Goal: Check status

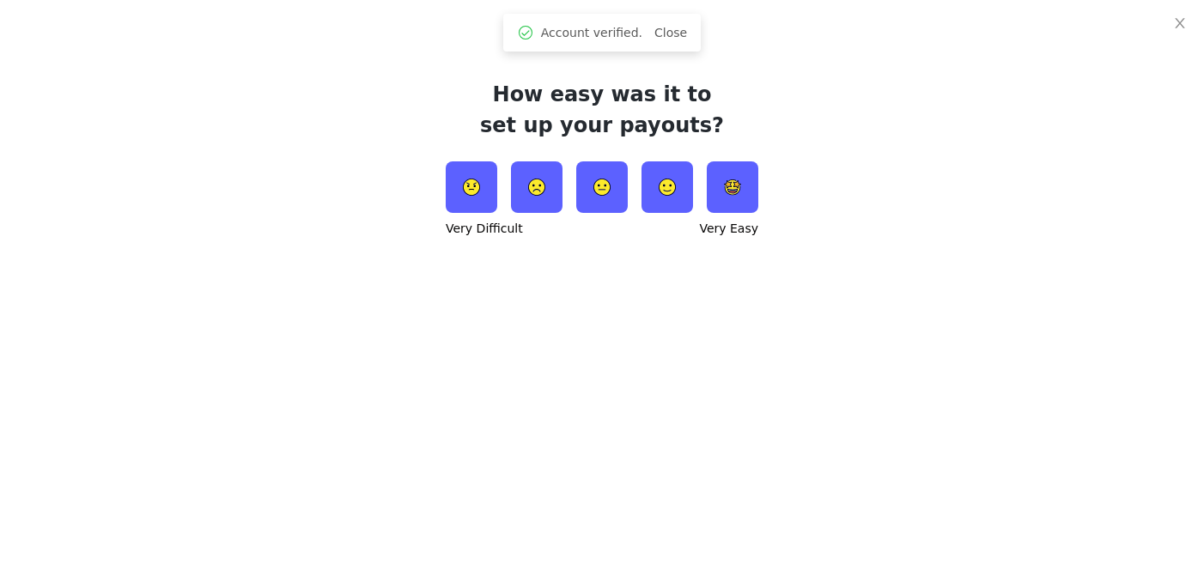
scroll to position [59, 0]
click at [715, 163] on img at bounding box center [733, 187] width 52 height 52
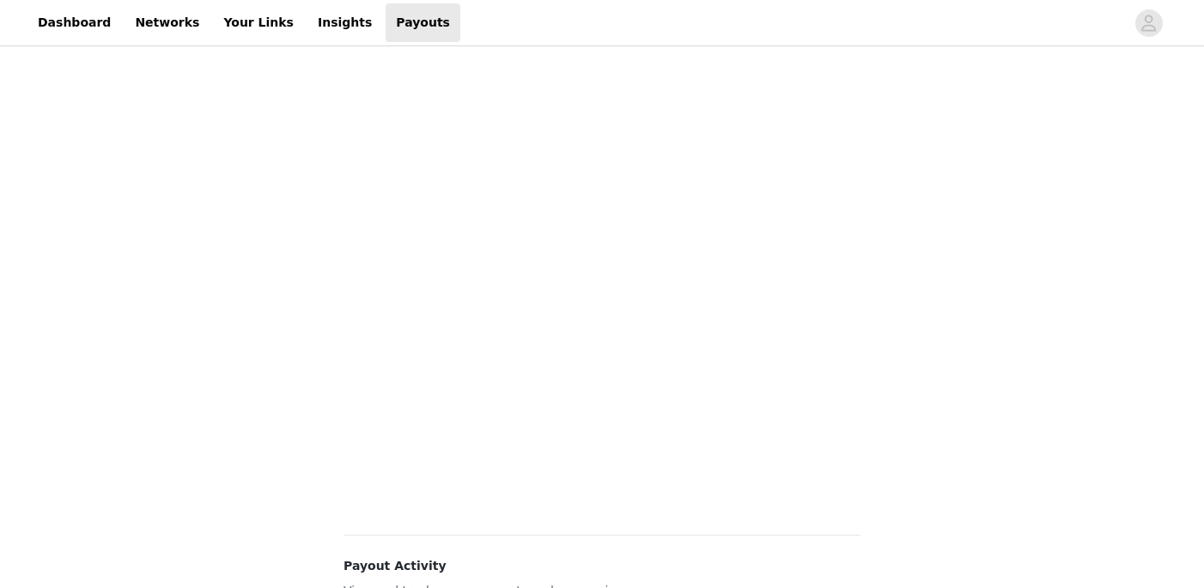
scroll to position [562, 0]
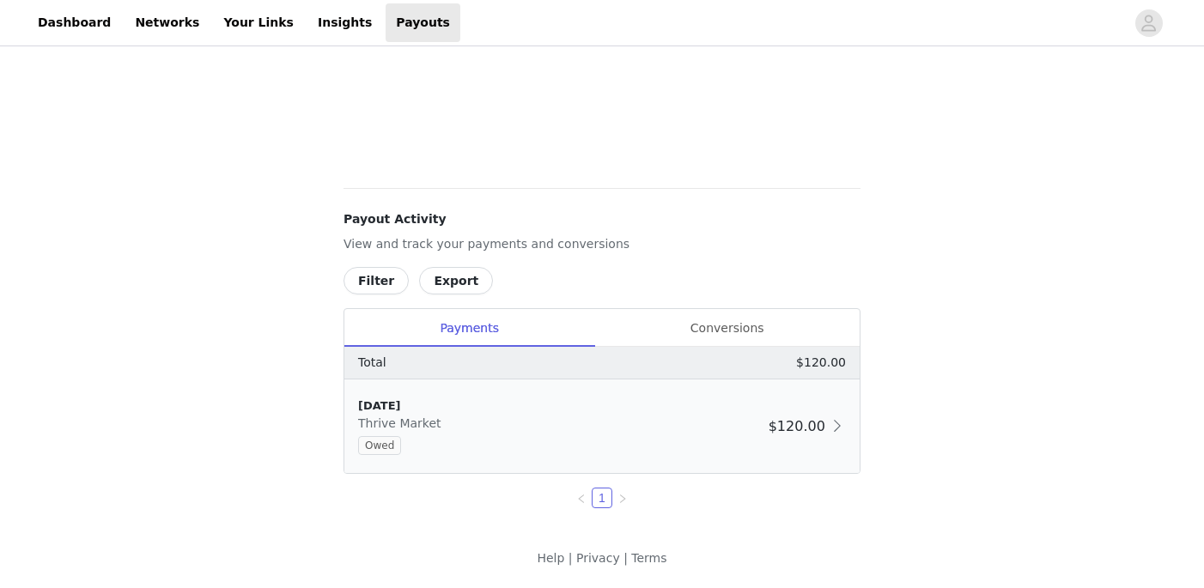
click at [458, 416] on div "9/25/25 Thrive Market Owed" at bounding box center [560, 427] width 404 height 58
